Goal: Check status

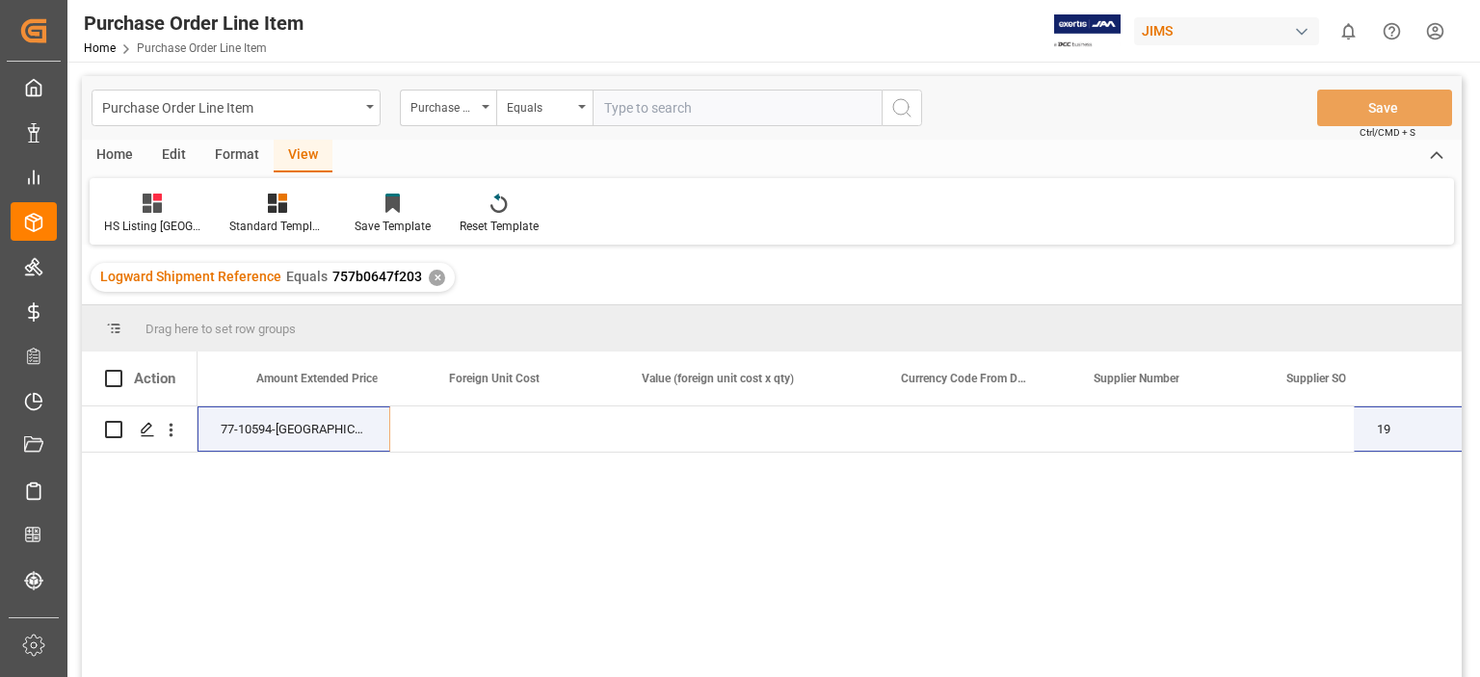
scroll to position [0, 1499]
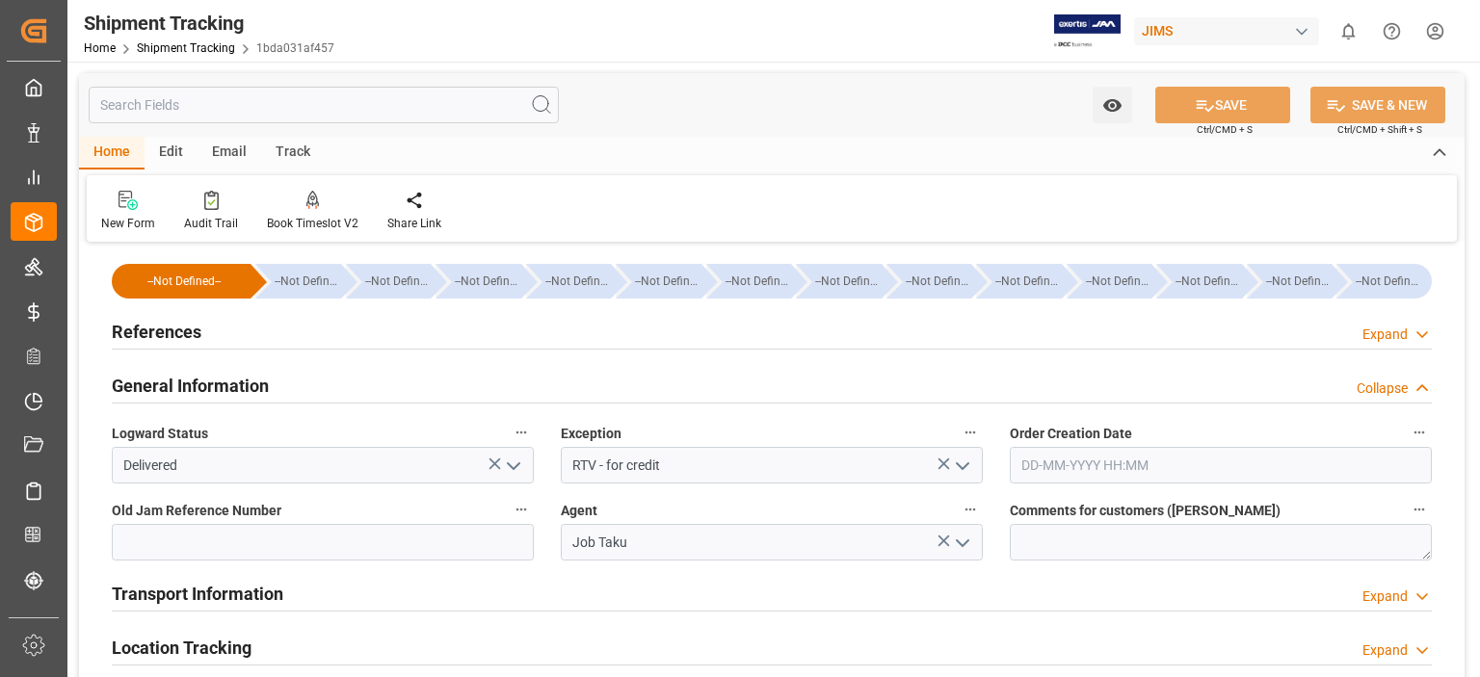
click at [963, 466] on polyline "open menu" at bounding box center [963, 466] width 12 height 6
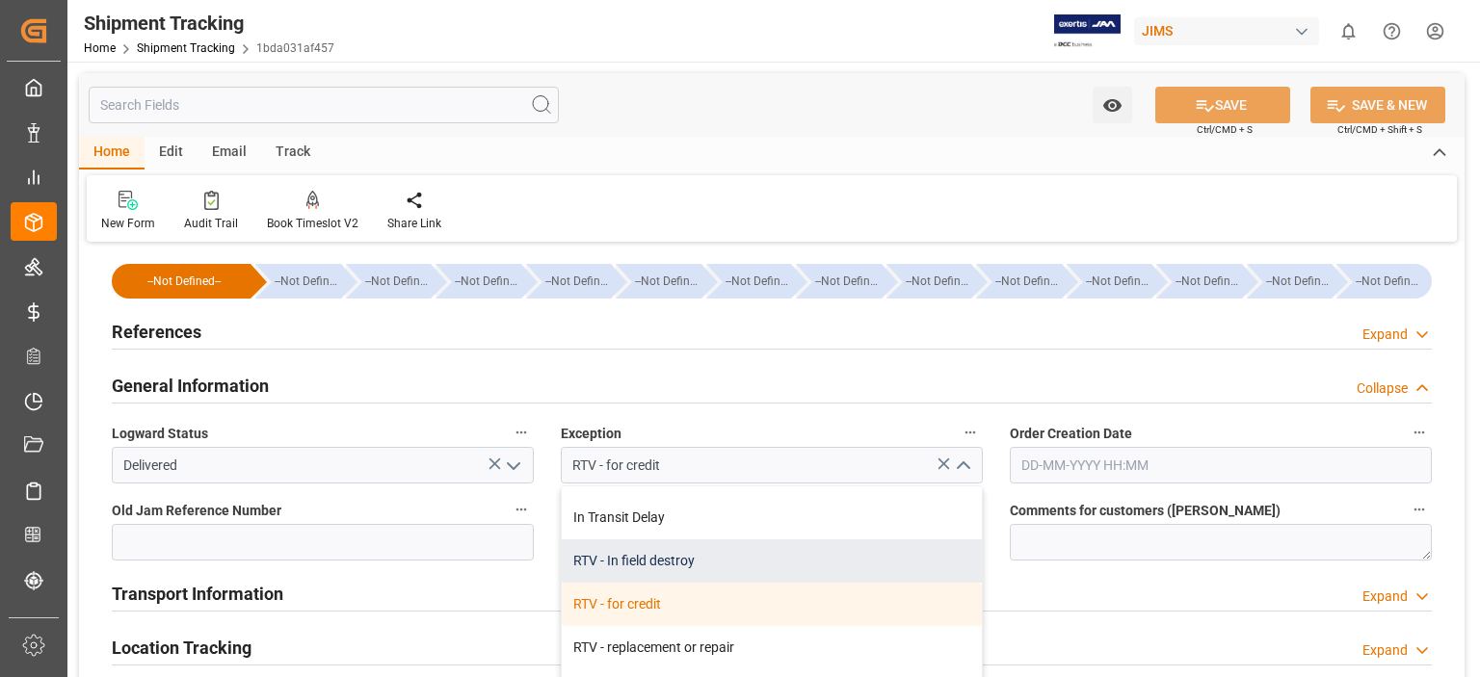
scroll to position [321, 0]
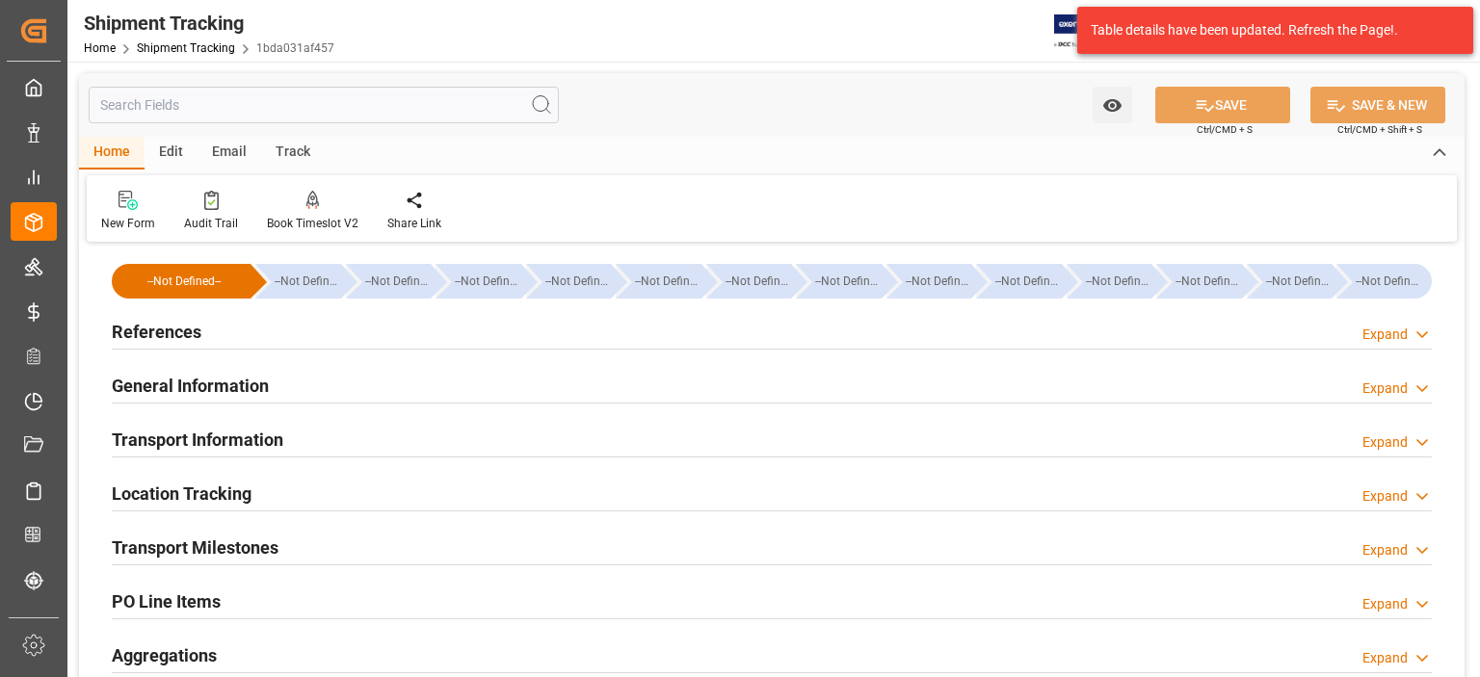
drag, startPoint x: 223, startPoint y: 382, endPoint x: 287, endPoint y: 380, distance: 64.6
click at [223, 382] on h2 "General Information" at bounding box center [190, 386] width 157 height 26
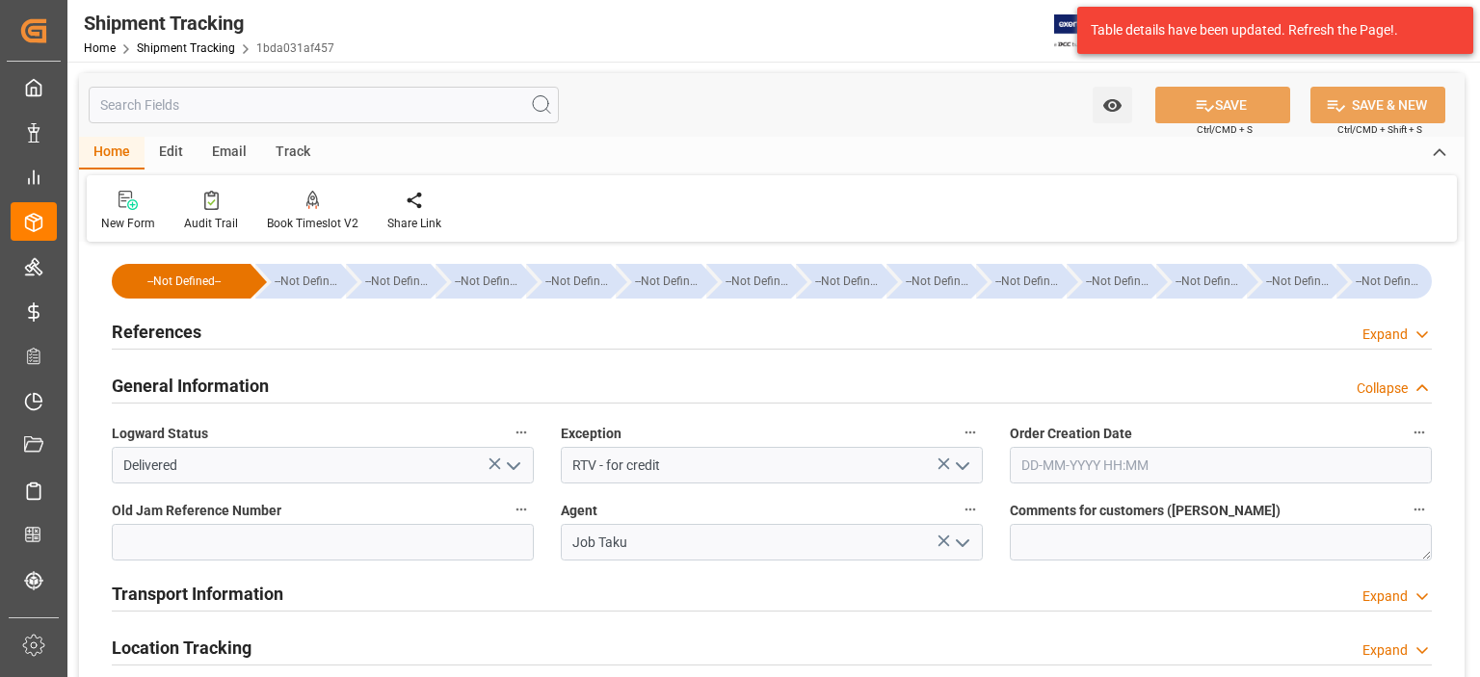
click at [961, 462] on icon "open menu" at bounding box center [962, 466] width 23 height 23
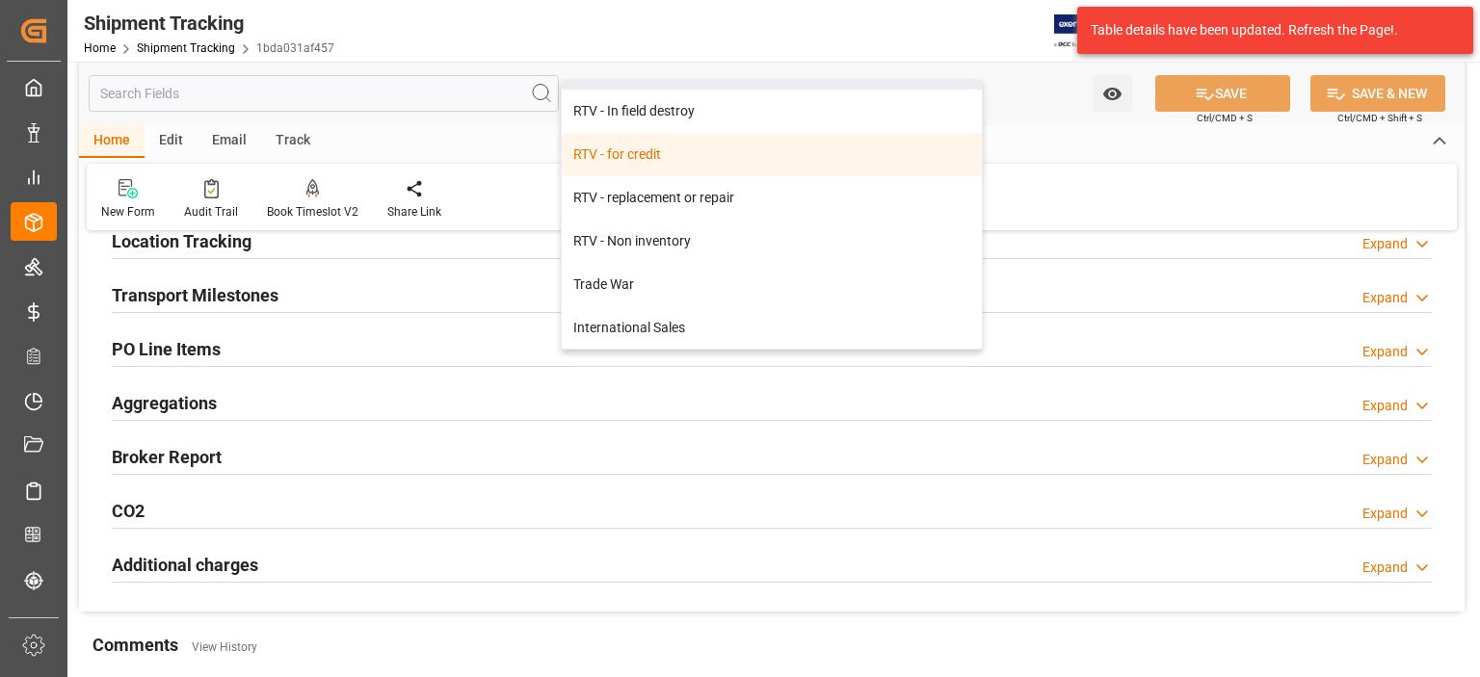
scroll to position [482, 0]
